Goal: Contribute content: Add original content to the website for others to see

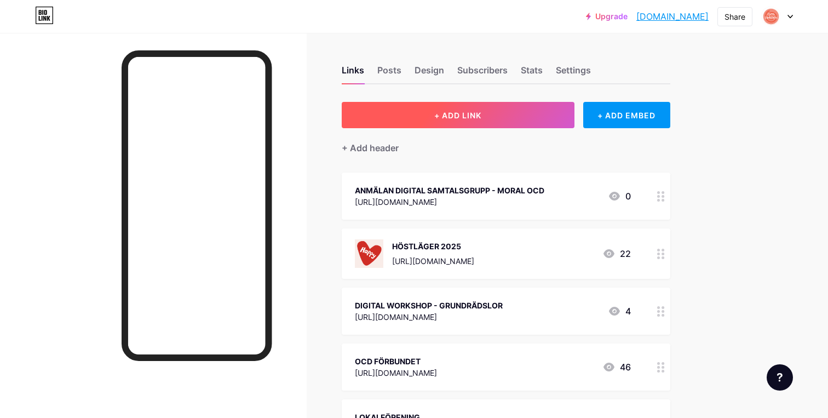
click at [496, 112] on button "+ ADD LINK" at bounding box center [458, 115] width 233 height 26
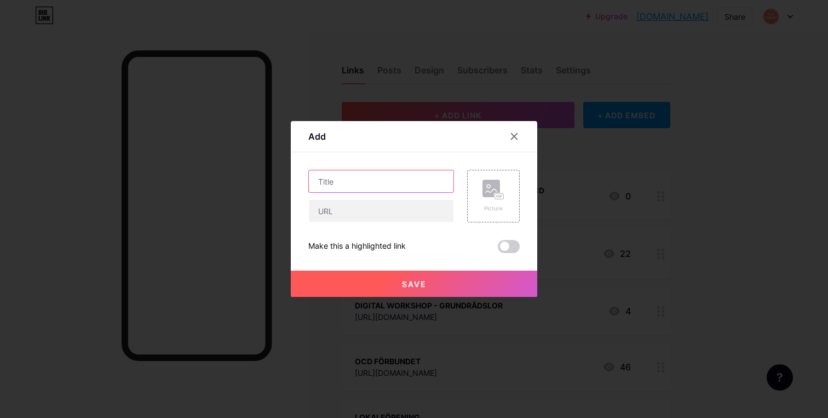
click at [359, 181] on input "text" at bounding box center [381, 181] width 145 height 22
type input "S"
type input "Anmälan samtalsgrupp ROCD (relations OCD)"
click at [406, 218] on input "text" at bounding box center [381, 211] width 145 height 22
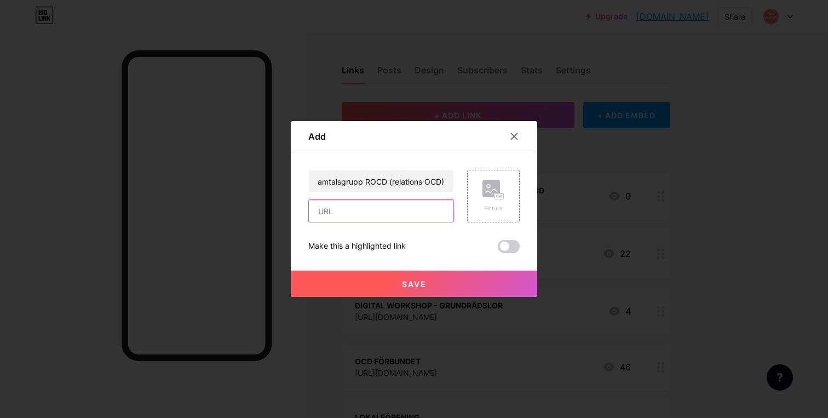
scroll to position [0, 0]
paste input "[URL][DOMAIN_NAME]"
type input "[URL][DOMAIN_NAME]"
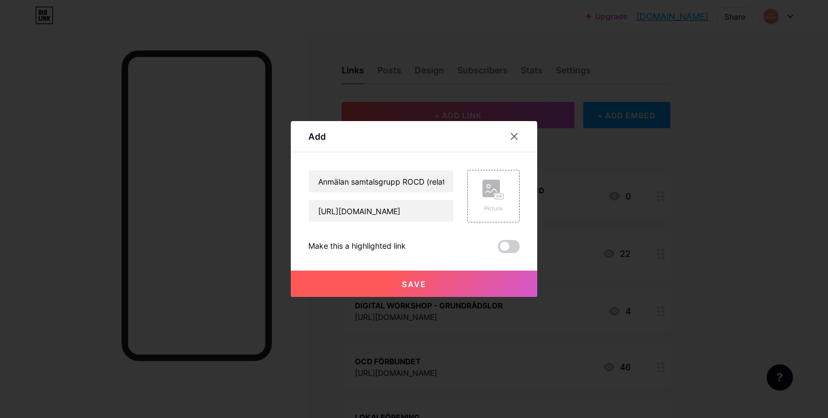
click at [436, 285] on button "Save" at bounding box center [414, 284] width 246 height 26
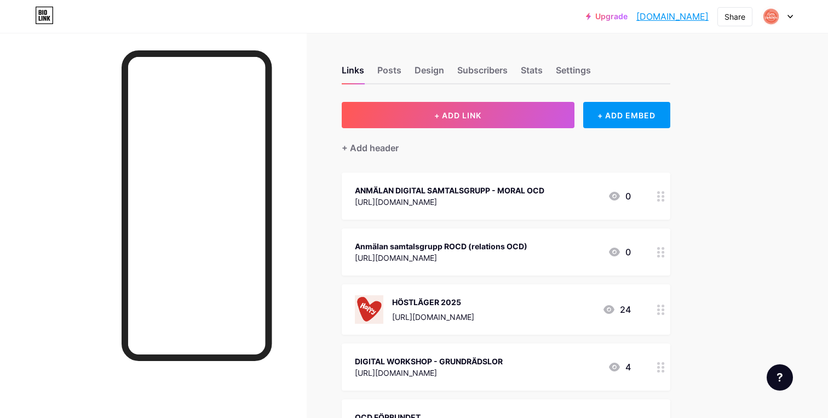
drag, startPoint x: 538, startPoint y: 254, endPoint x: 535, endPoint y: 170, distance: 83.3
click at [658, 193] on icon at bounding box center [661, 196] width 8 height 10
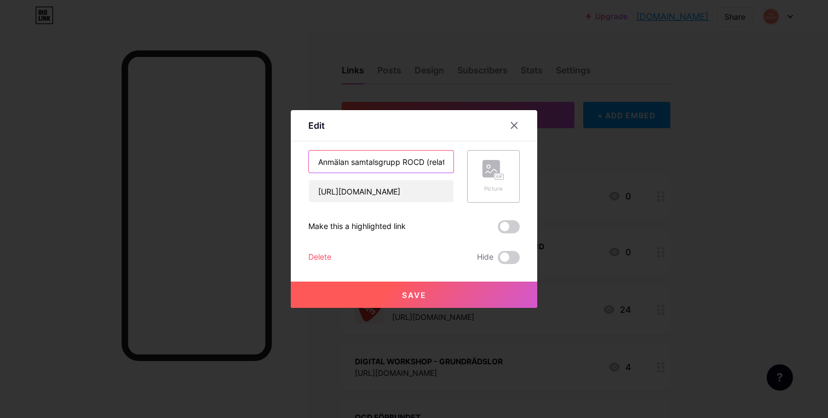
scroll to position [0, 38]
drag, startPoint x: 322, startPoint y: 161, endPoint x: 482, endPoint y: 165, distance: 160.0
click at [482, 165] on div "Anmälan samtalsgrupp ROCD (relations OCD) [URL][DOMAIN_NAME] Picture" at bounding box center [413, 176] width 211 height 53
type input "ANMÄLAN SAMTALSGRUPP - ROCD (RELATIONS OCD)"
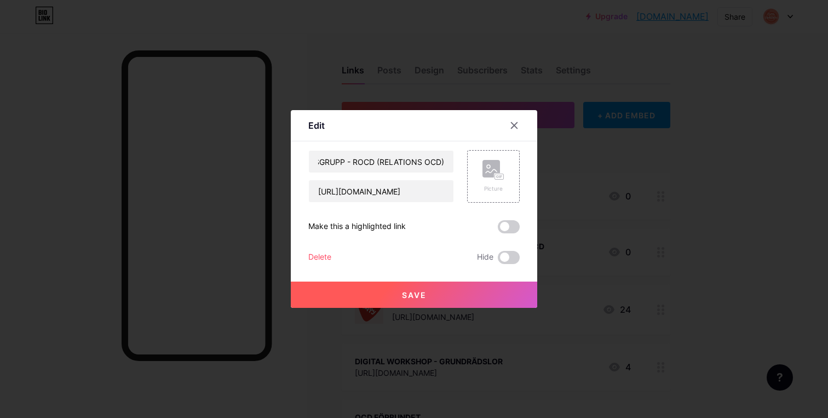
click at [423, 297] on span "Save" at bounding box center [414, 294] width 25 height 9
